Goal: Information Seeking & Learning: Find specific fact

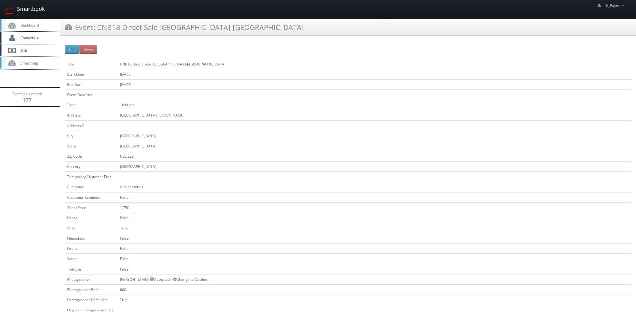
click at [31, 4] on link "Smartbook" at bounding box center [24, 9] width 49 height 19
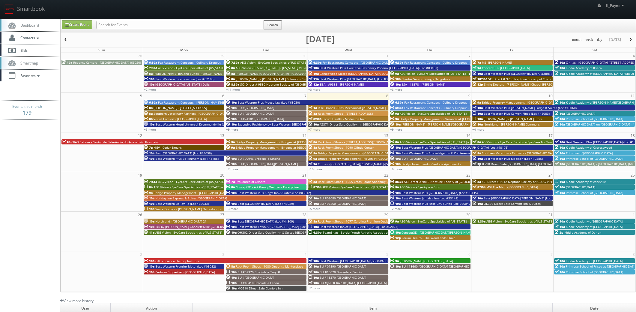
click at [131, 26] on input "text" at bounding box center [180, 25] width 167 height 8
paste input "nicole@chincoteaguecomfortsuites.com"
type input "nicole@chincoteaguecomfortsuites.com"
